Goal: Task Accomplishment & Management: Use online tool/utility

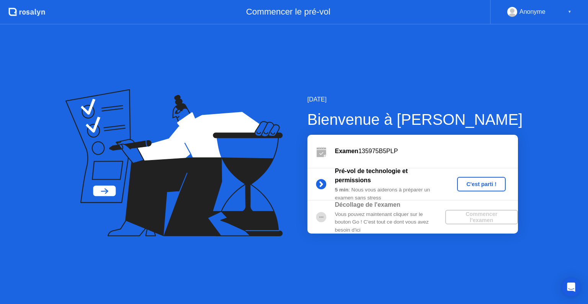
click at [478, 187] on div "C'est parti !" at bounding box center [481, 184] width 42 height 6
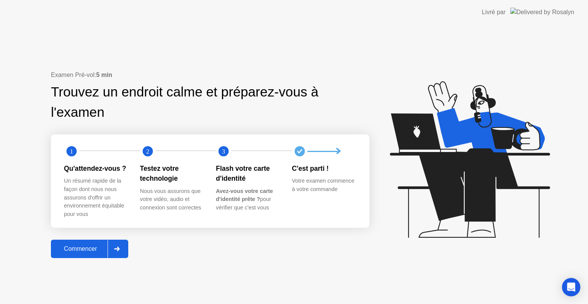
click at [72, 252] on div "Commencer" at bounding box center [80, 248] width 54 height 7
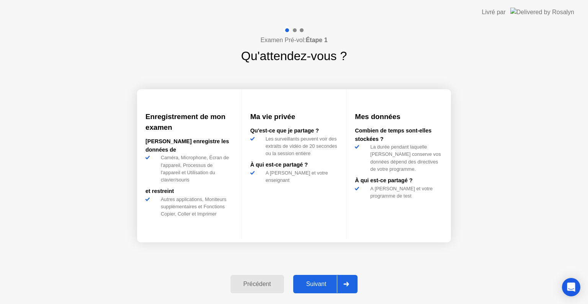
click at [314, 284] on div "Suivant" at bounding box center [316, 283] width 42 height 7
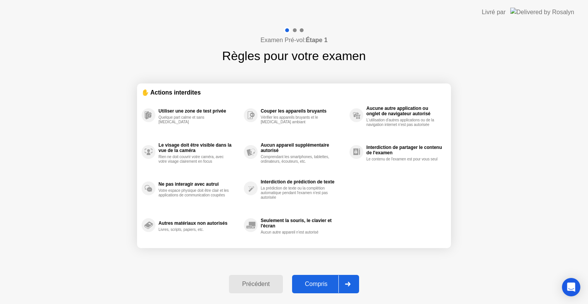
click at [326, 285] on div "Compris" at bounding box center [316, 283] width 44 height 7
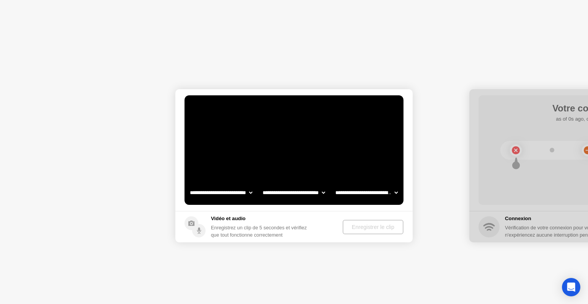
select select "**********"
select select "*******"
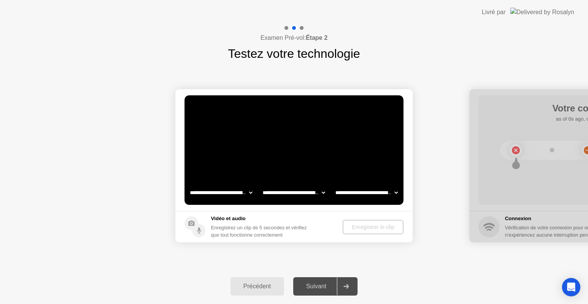
click at [260, 284] on div "Précédent" at bounding box center [257, 286] width 49 height 7
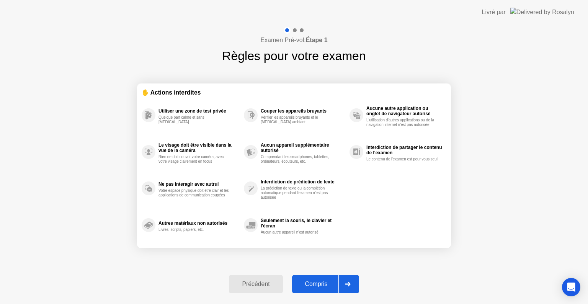
click at [311, 283] on div "Compris" at bounding box center [316, 283] width 44 height 7
select select "**********"
select select "*******"
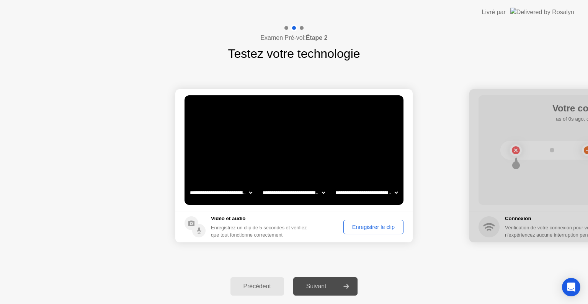
click at [370, 229] on div "Enregistrer le clip" at bounding box center [373, 227] width 55 height 6
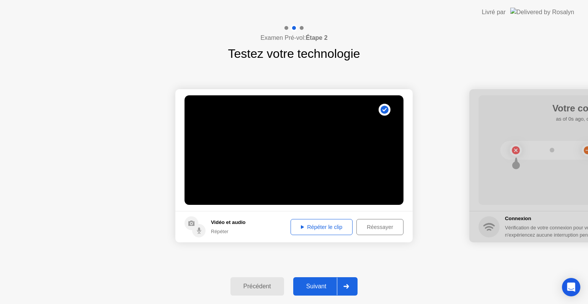
click at [338, 227] on div "Répéter le clip" at bounding box center [321, 227] width 57 height 6
click at [347, 285] on icon at bounding box center [346, 286] width 6 height 5
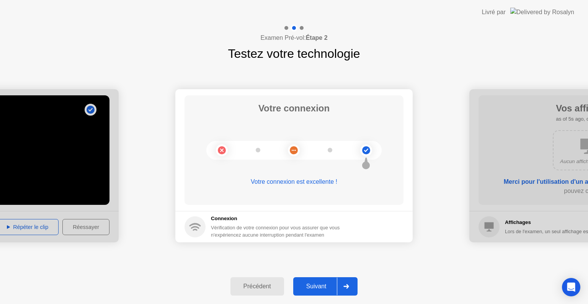
click at [352, 285] on div at bounding box center [346, 286] width 18 height 18
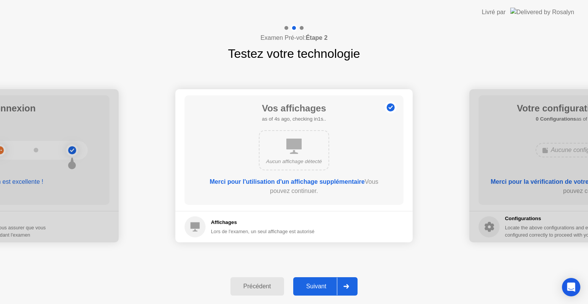
click at [350, 289] on div at bounding box center [346, 286] width 18 height 18
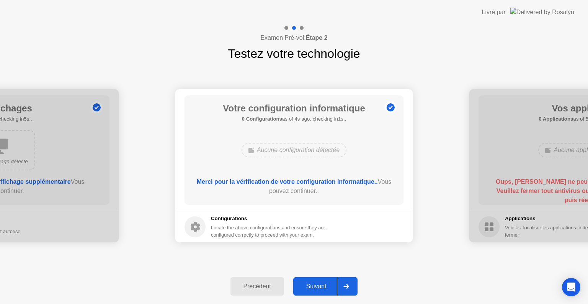
click at [350, 289] on div at bounding box center [346, 286] width 18 height 18
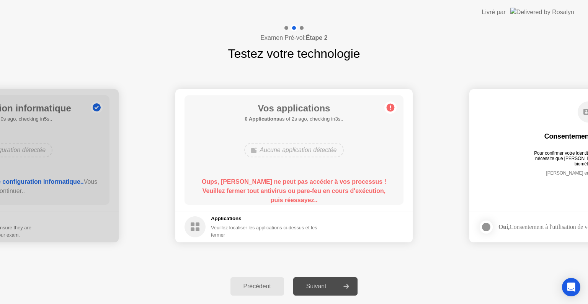
click at [288, 187] on b "Oups, [PERSON_NAME] ne peut pas accéder à vos processus ! Veuillez fermer tout …" at bounding box center [294, 190] width 184 height 25
click at [241, 269] on div "Précédent Suivant" at bounding box center [294, 286] width 588 height 35
click at [315, 289] on div "Suivant" at bounding box center [316, 286] width 42 height 7
click at [312, 253] on div "**********" at bounding box center [294, 166] width 588 height 206
click at [300, 201] on b "Oups, [PERSON_NAME] ne peut pas accéder à vos processus ! Veuillez fermer tout …" at bounding box center [294, 190] width 184 height 25
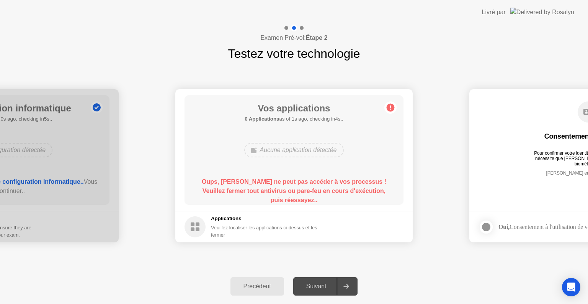
click at [258, 284] on div "Précédent" at bounding box center [257, 286] width 49 height 7
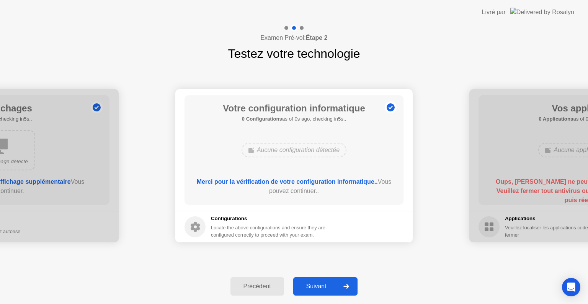
click at [316, 286] on div "Suivant" at bounding box center [316, 286] width 42 height 7
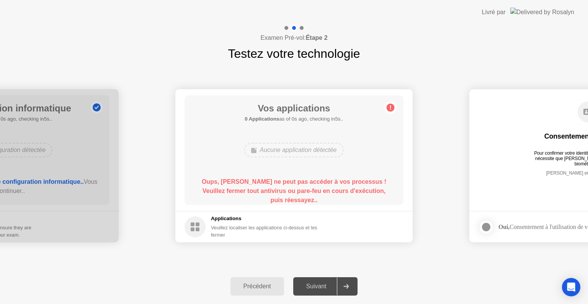
click at [254, 285] on div "Précédent" at bounding box center [257, 286] width 49 height 7
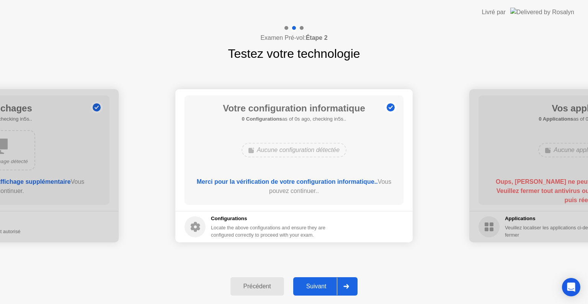
click at [254, 285] on div "Précédent" at bounding box center [257, 286] width 49 height 7
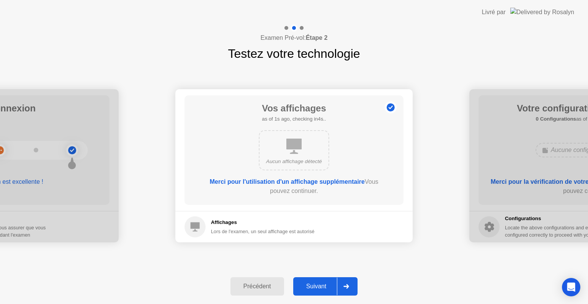
click at [314, 284] on div "Suivant" at bounding box center [316, 286] width 42 height 7
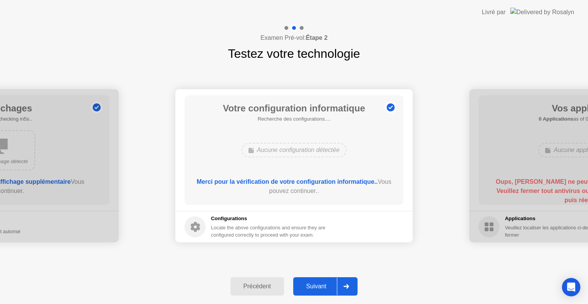
click at [314, 284] on div "Suivant" at bounding box center [316, 286] width 42 height 7
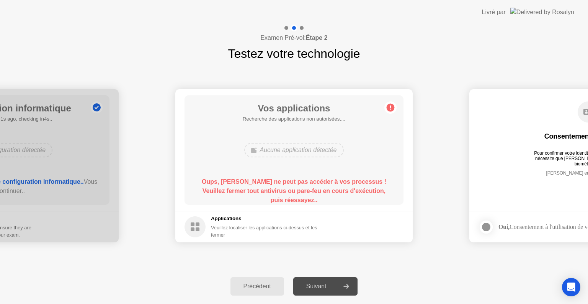
click at [287, 176] on div "Vos applications Recherche des applications non autorisées.... Aucune applicati…" at bounding box center [293, 149] width 219 height 109
click at [278, 163] on div "Vos applications 0 Applications as of 3s ago, checking in2s.. Aucune applicatio…" at bounding box center [293, 149] width 219 height 109
click at [390, 108] on circle at bounding box center [390, 108] width 8 height 8
click at [249, 287] on div "Précédent" at bounding box center [257, 286] width 49 height 7
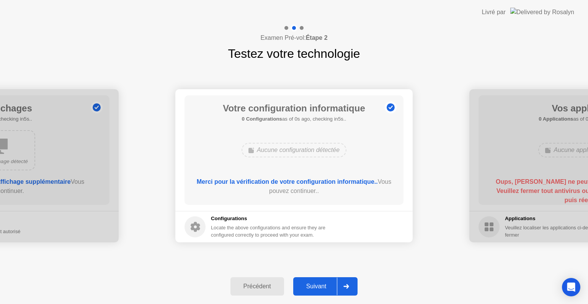
click at [316, 284] on div "Suivant" at bounding box center [316, 286] width 42 height 7
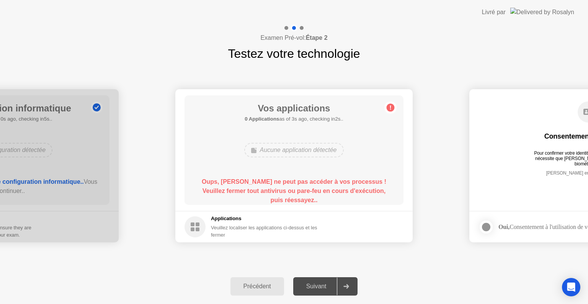
click at [258, 287] on div "Précédent" at bounding box center [257, 286] width 49 height 7
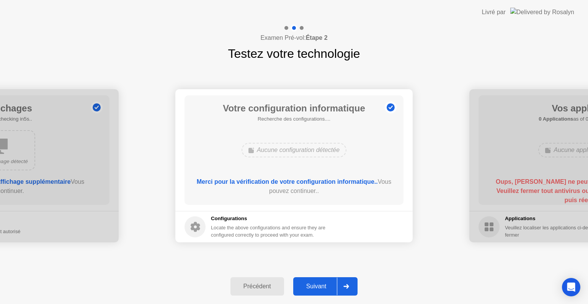
click at [314, 284] on div "Suivant" at bounding box center [316, 286] width 42 height 7
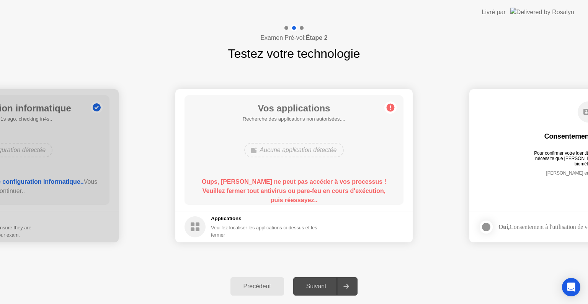
click at [298, 188] on b "Oups, [PERSON_NAME] ne peut pas accéder à vos processus ! Veuillez fermer tout …" at bounding box center [294, 190] width 184 height 25
click at [248, 284] on div "Précédent" at bounding box center [257, 286] width 49 height 7
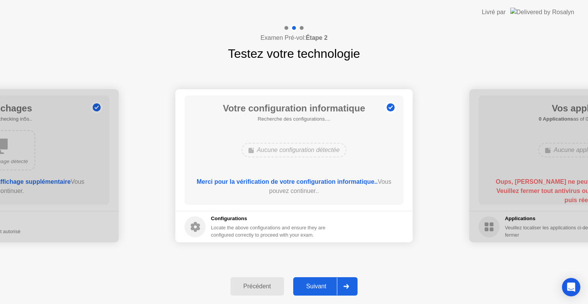
click at [313, 285] on div "Suivant" at bounding box center [316, 286] width 42 height 7
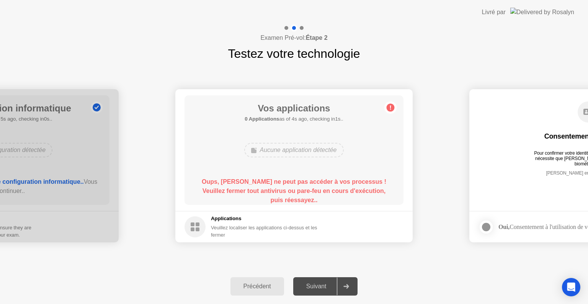
click at [254, 287] on div "Précédent" at bounding box center [257, 286] width 49 height 7
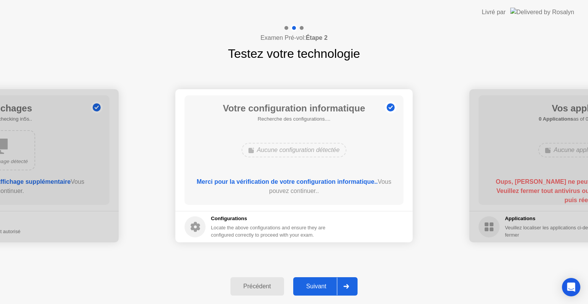
click at [314, 287] on div "Suivant" at bounding box center [316, 286] width 42 height 7
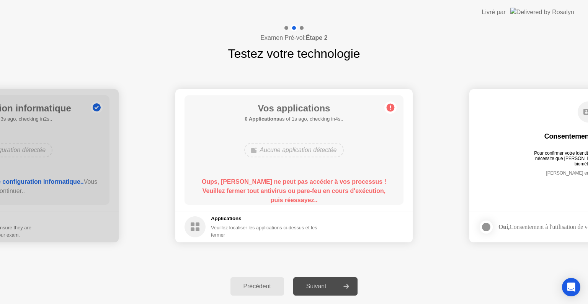
click at [507, 267] on div "**********" at bounding box center [294, 166] width 588 height 206
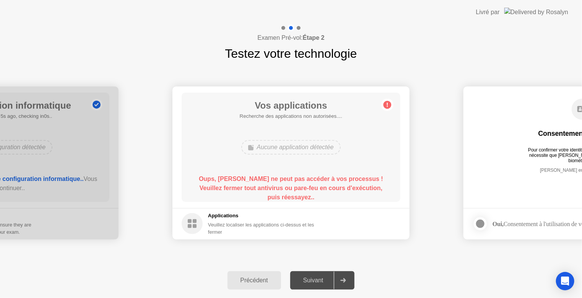
click at [454, 67] on div "**********" at bounding box center [291, 163] width 582 height 200
drag, startPoint x: 572, startPoint y: 166, endPoint x: 476, endPoint y: 165, distance: 95.7
click at [476, 165] on div "Consentement biométrique Pour confirmer votre identité, votre programme de test…" at bounding box center [582, 142] width 219 height 98
drag, startPoint x: 502, startPoint y: 166, endPoint x: 361, endPoint y: 155, distance: 141.3
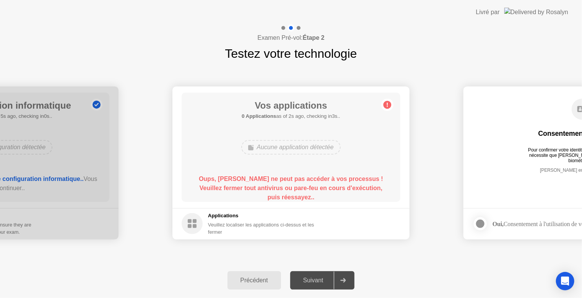
click at [349, 285] on div at bounding box center [343, 281] width 18 height 18
click at [319, 296] on div "Précédent Suivant" at bounding box center [291, 278] width 582 height 35
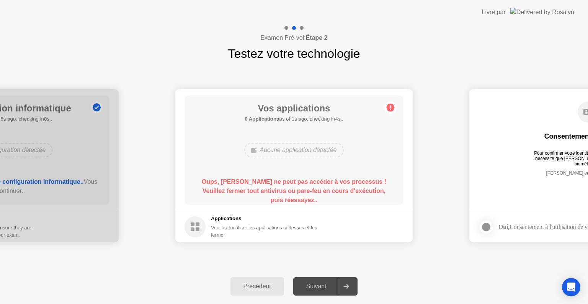
click at [422, 259] on div "**********" at bounding box center [294, 166] width 588 height 206
click at [225, 230] on div "Veuillez localiser les applications ci-dessus et les fermer" at bounding box center [269, 231] width 116 height 15
click at [322, 284] on div "Suivant" at bounding box center [316, 286] width 42 height 7
click at [261, 286] on div "Précédent" at bounding box center [257, 286] width 49 height 7
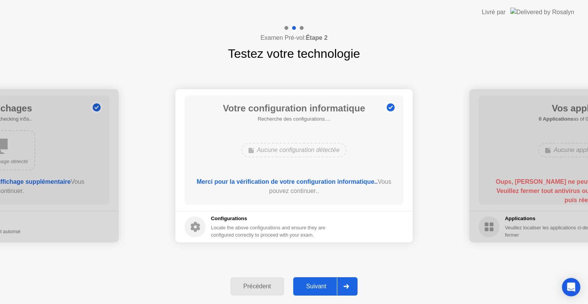
click at [261, 286] on div "Précédent" at bounding box center [257, 286] width 49 height 7
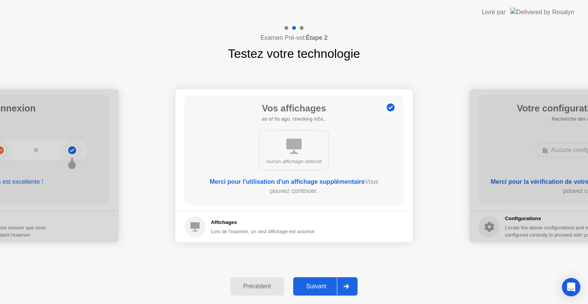
click at [261, 286] on div "Précédent" at bounding box center [257, 286] width 49 height 7
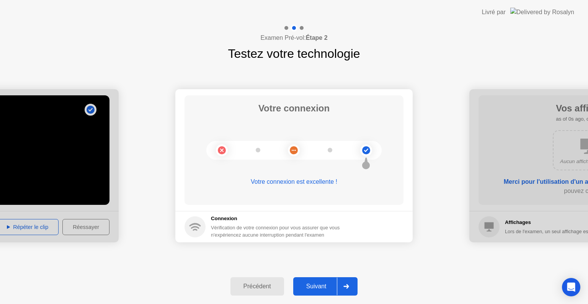
click at [307, 286] on div "Suivant" at bounding box center [316, 286] width 42 height 7
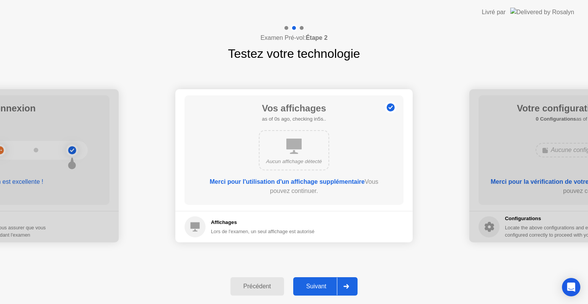
click at [307, 286] on div "Suivant" at bounding box center [316, 286] width 42 height 7
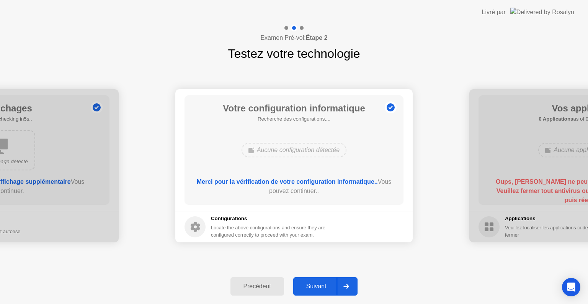
click at [307, 286] on div "Suivant" at bounding box center [316, 286] width 42 height 7
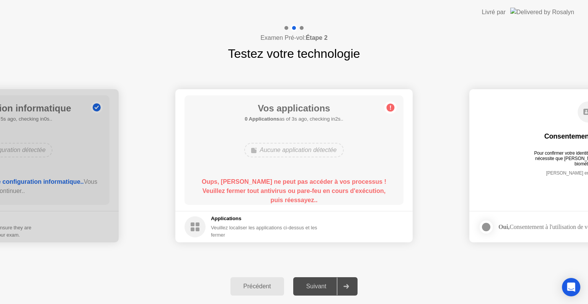
click at [392, 104] on circle at bounding box center [390, 108] width 8 height 8
